Goal: Transaction & Acquisition: Purchase product/service

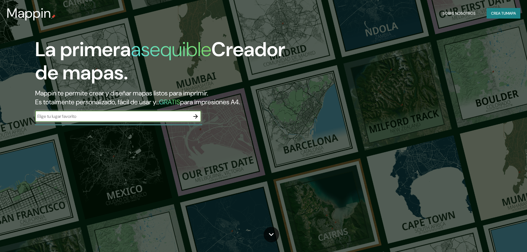
click at [160, 116] on input "text" at bounding box center [112, 116] width 155 height 6
type input "la [PERSON_NAME] salta"
click at [197, 117] on icon "button" at bounding box center [196, 116] width 4 height 4
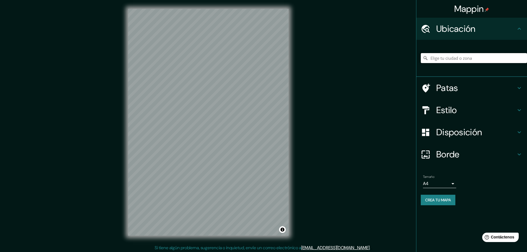
click at [462, 57] on input "Elige tu ciudad o zona" at bounding box center [474, 58] width 106 height 10
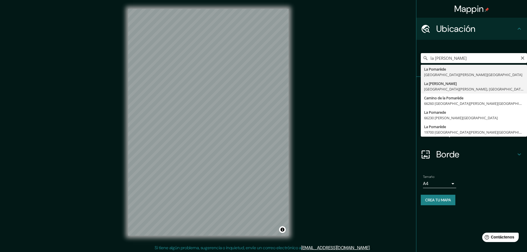
type input "La [PERSON_NAME], [GEOGRAPHIC_DATA][PERSON_NAME], [GEOGRAPHIC_DATA]"
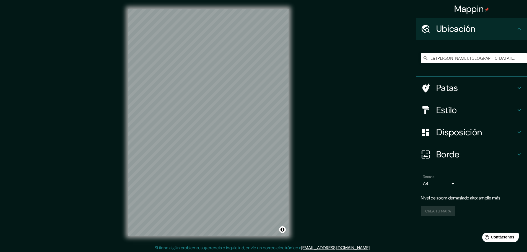
click at [479, 86] on h4 "Patas" at bounding box center [477, 88] width 80 height 11
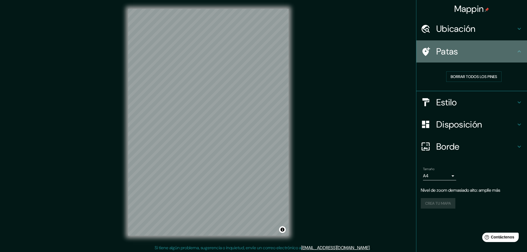
click at [489, 50] on h4 "Patas" at bounding box center [477, 51] width 80 height 11
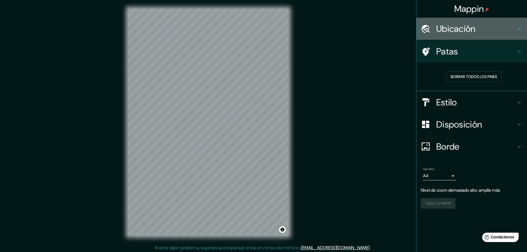
click at [471, 27] on font "Ubicación" at bounding box center [456, 29] width 39 height 12
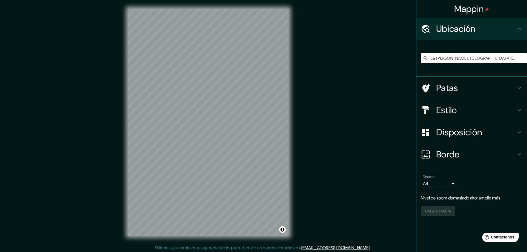
click at [478, 29] on h4 "Ubicación" at bounding box center [477, 28] width 80 height 11
click at [493, 111] on h4 "Estilo" at bounding box center [477, 110] width 80 height 11
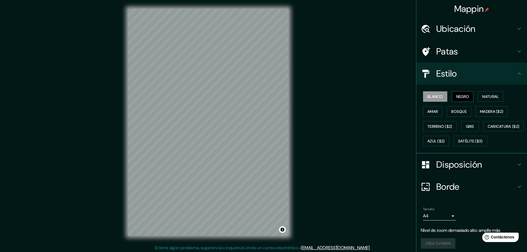
click at [458, 92] on button "Negro" at bounding box center [463, 96] width 22 height 11
click at [491, 98] on font "Natural" at bounding box center [491, 96] width 17 height 5
click at [494, 114] on font "Madera ($2)" at bounding box center [491, 111] width 23 height 5
click at [484, 86] on div "Blanco Negro Natural [PERSON_NAME] ($2) Terreno ($2) Gris Caricatura ($2) Azul …" at bounding box center [472, 119] width 111 height 69
click at [489, 98] on font "Natural" at bounding box center [491, 96] width 17 height 5
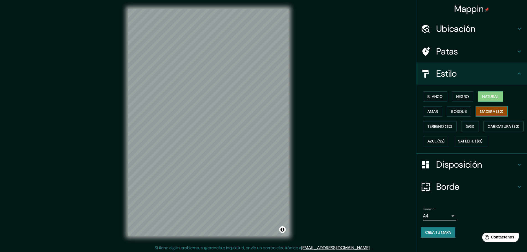
click at [486, 113] on font "Madera ($2)" at bounding box center [491, 111] width 23 height 5
click at [458, 112] on font "Bosque" at bounding box center [460, 111] width 16 height 5
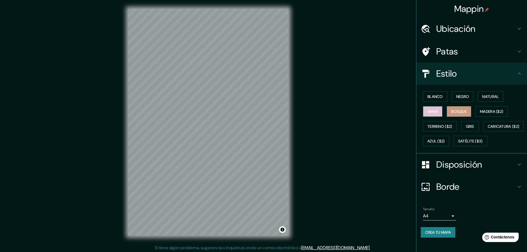
click at [428, 111] on font "Amar" at bounding box center [433, 111] width 11 height 5
click at [439, 130] on font "Terreno ($2)" at bounding box center [440, 126] width 25 height 7
click at [472, 129] on font "Gris" at bounding box center [470, 126] width 8 height 7
click at [445, 141] on font "Azul ($2)" at bounding box center [436, 141] width 17 height 5
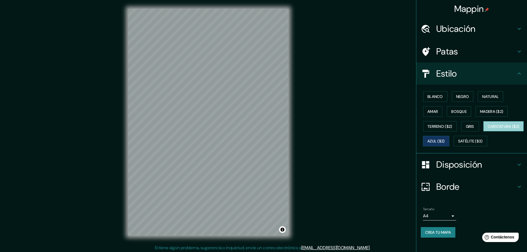
click at [488, 129] on font "Caricatura ($2)" at bounding box center [504, 126] width 32 height 5
click at [458, 144] on font "Satélite ($3)" at bounding box center [470, 141] width 25 height 5
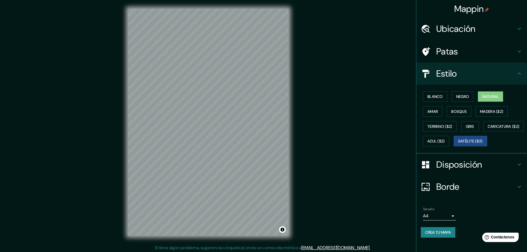
click at [491, 95] on font "Natural" at bounding box center [491, 96] width 17 height 5
click at [489, 170] on h4 "Disposición" at bounding box center [477, 164] width 80 height 11
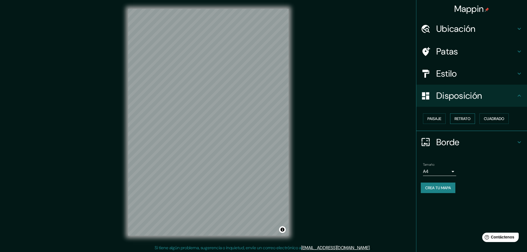
click at [465, 117] on font "Retrato" at bounding box center [463, 118] width 16 height 5
click at [433, 119] on font "Paisaje" at bounding box center [435, 118] width 14 height 5
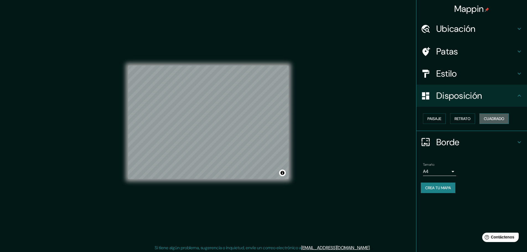
click at [505, 119] on font "Cuadrado" at bounding box center [494, 118] width 20 height 5
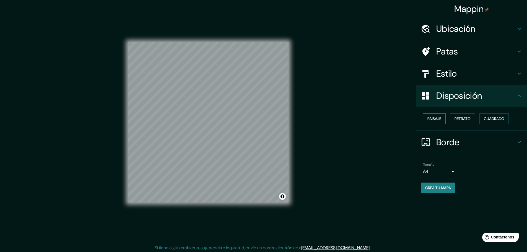
click at [430, 122] on font "Paisaje" at bounding box center [435, 118] width 14 height 7
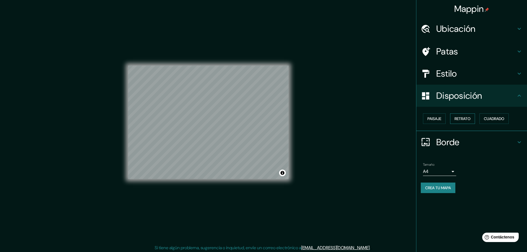
click at [473, 116] on button "Retrato" at bounding box center [462, 119] width 25 height 11
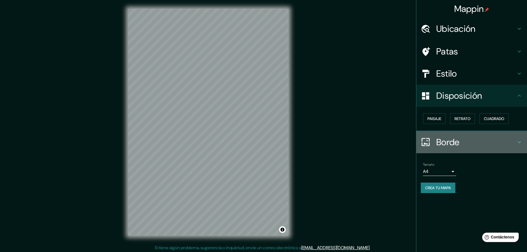
click at [462, 137] on h4 "Borde" at bounding box center [477, 142] width 80 height 11
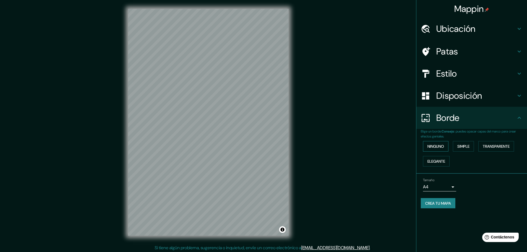
drag, startPoint x: 434, startPoint y: 148, endPoint x: 448, endPoint y: 147, distance: 14.4
click at [434, 148] on font "Ninguno" at bounding box center [436, 146] width 17 height 5
drag, startPoint x: 475, startPoint y: 146, endPoint x: 494, endPoint y: 146, distance: 18.8
click at [481, 146] on div "Ninguno Simple Transparente Elegante" at bounding box center [474, 154] width 106 height 30
drag, startPoint x: 494, startPoint y: 146, endPoint x: 454, endPoint y: 154, distance: 40.1
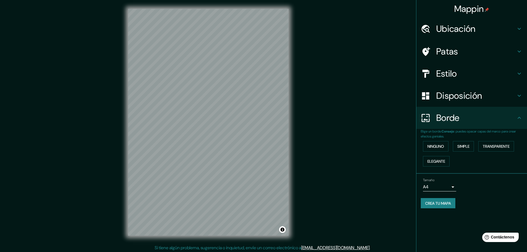
click at [491, 146] on font "Transparente" at bounding box center [496, 146] width 27 height 5
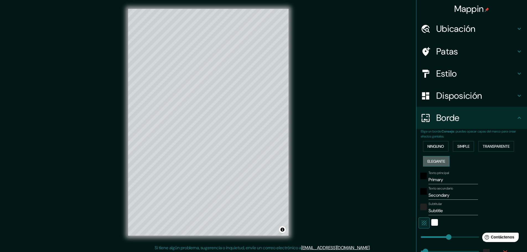
click at [447, 156] on button "Elegante" at bounding box center [436, 161] width 27 height 11
drag, startPoint x: 432, startPoint y: 148, endPoint x: 488, endPoint y: 125, distance: 60.5
click at [433, 147] on font "Ninguno" at bounding box center [436, 146] width 17 height 5
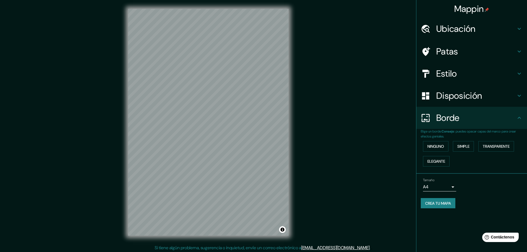
click at [494, 115] on h4 "Borde" at bounding box center [477, 117] width 80 height 11
